Goal: Find specific page/section: Find specific page/section

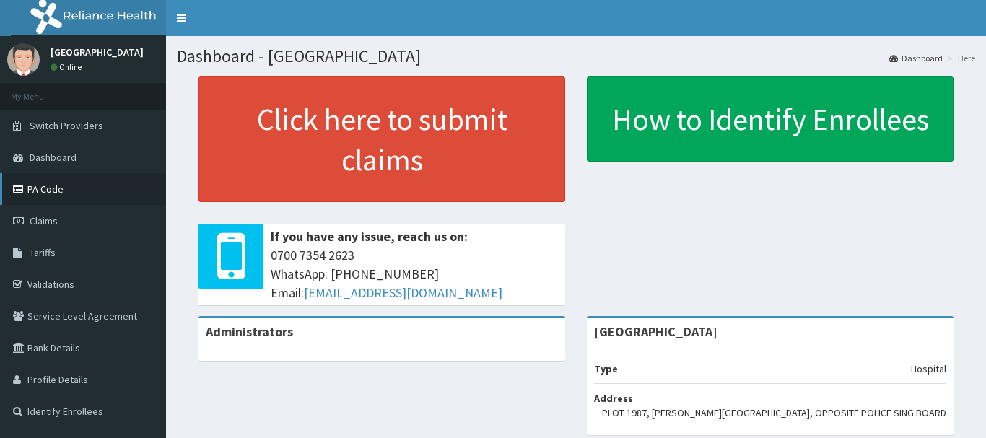
click at [56, 187] on link "PA Code" at bounding box center [83, 189] width 166 height 32
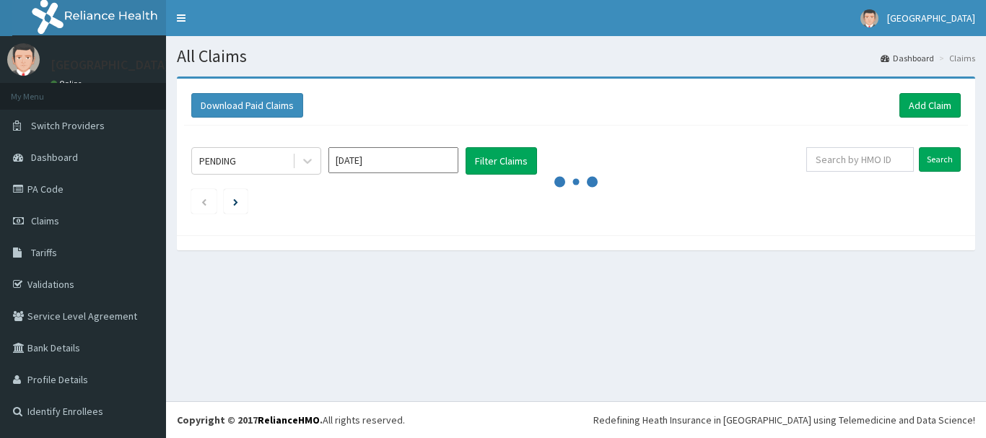
click at [105, 183] on link "PA Code" at bounding box center [83, 189] width 166 height 32
